Goal: Find specific page/section: Find specific page/section

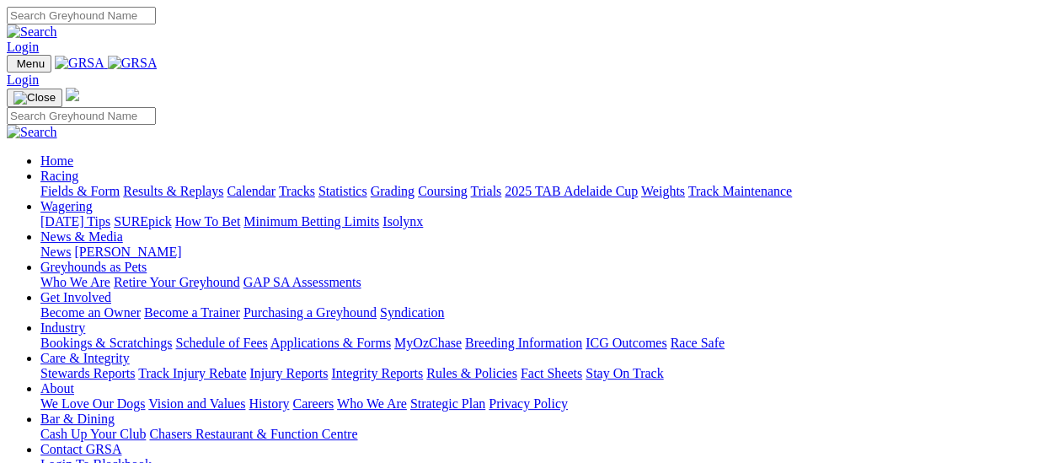
click at [52, 184] on link "Fields & Form" at bounding box center [79, 191] width 79 height 14
click at [86, 184] on link "Fields & Form" at bounding box center [79, 191] width 79 height 14
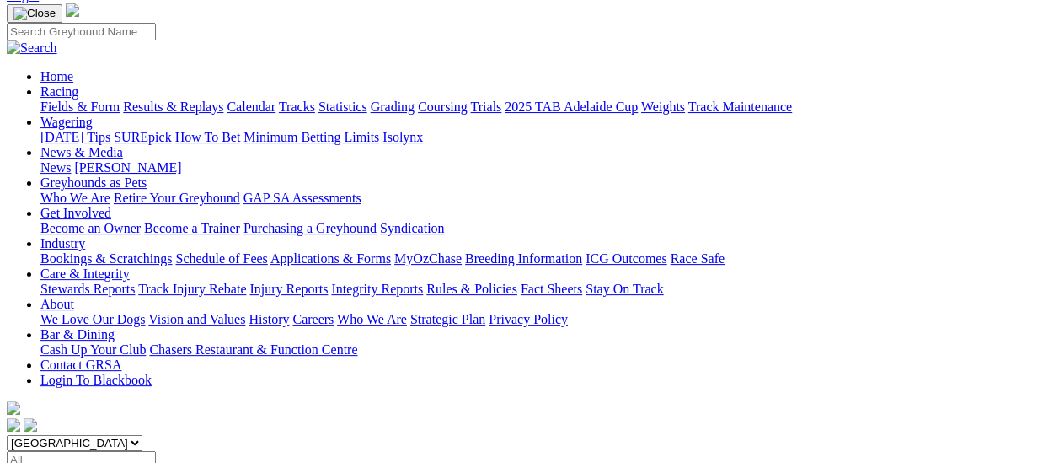
scroll to position [84, 0]
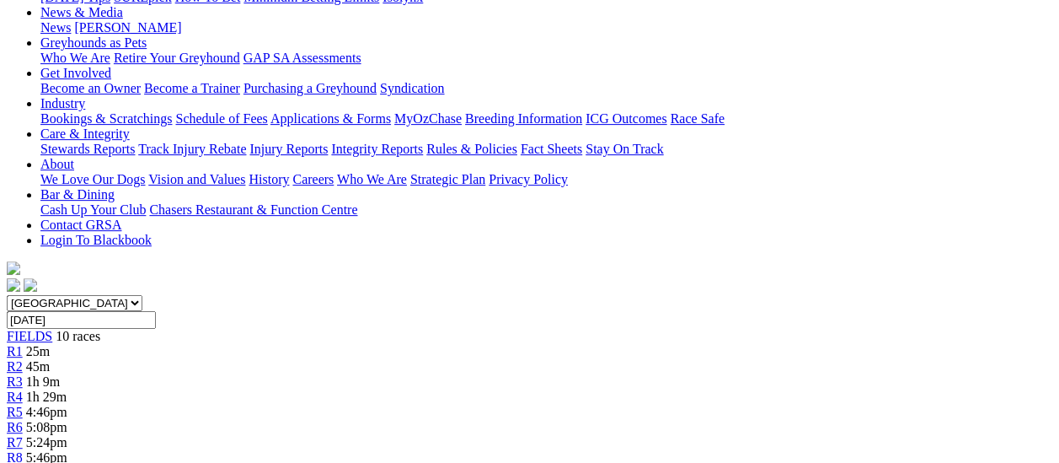
scroll to position [84, 0]
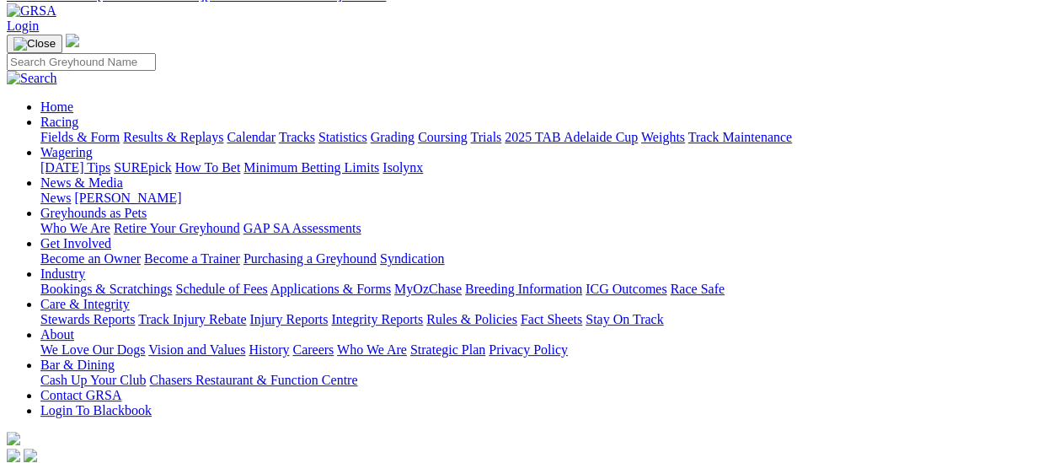
click at [58, 130] on link "Fields & Form" at bounding box center [79, 137] width 79 height 14
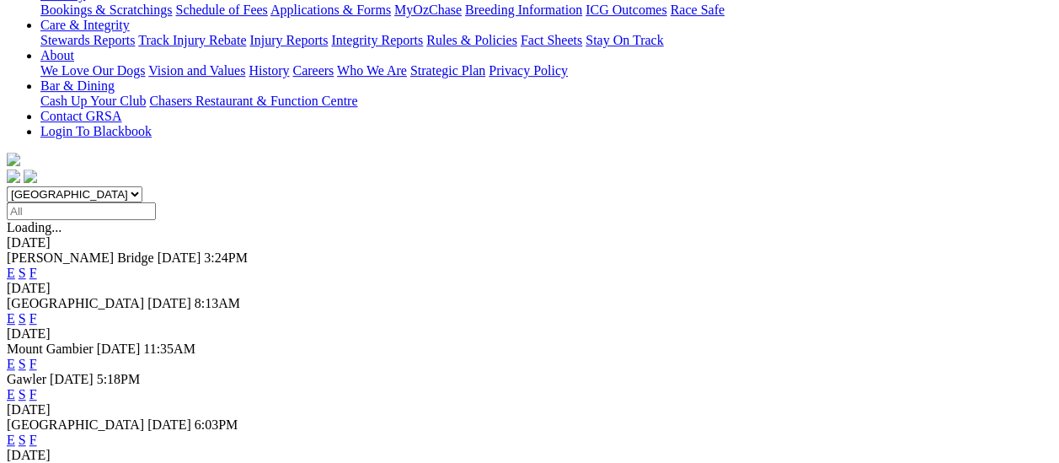
scroll to position [337, 0]
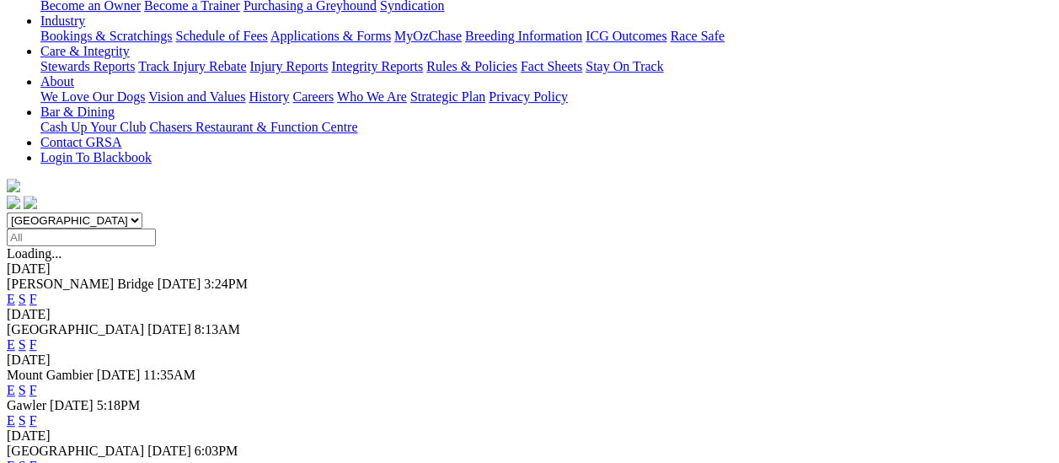
click at [37, 413] on link "F" at bounding box center [33, 420] width 8 height 14
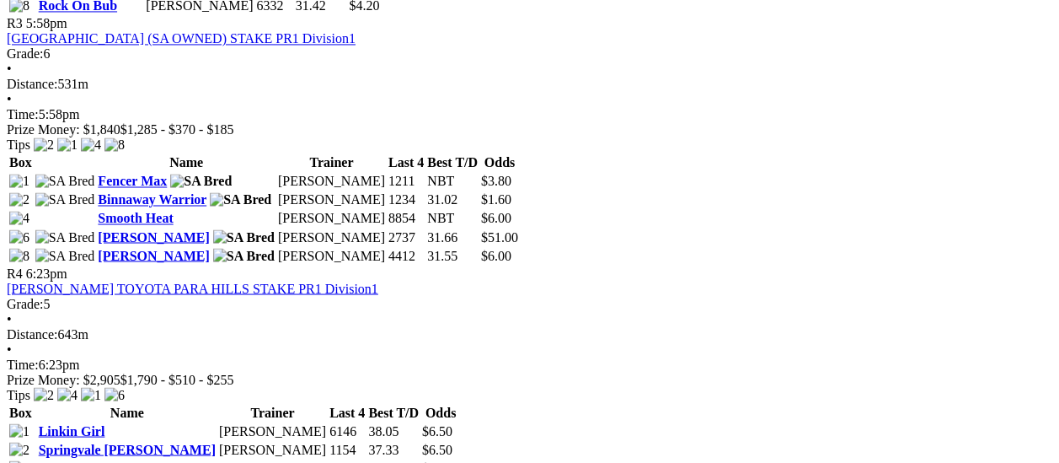
scroll to position [1264, 0]
